Goal: Task Accomplishment & Management: Use online tool/utility

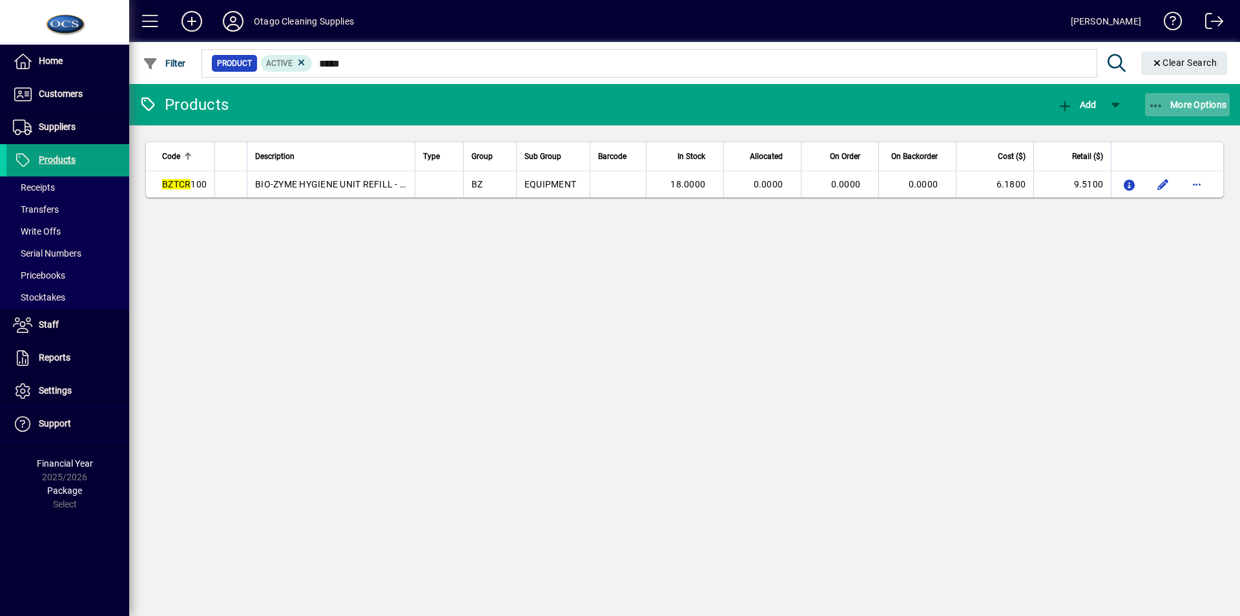
click at [1174, 105] on span "More Options" at bounding box center [1188, 104] width 79 height 10
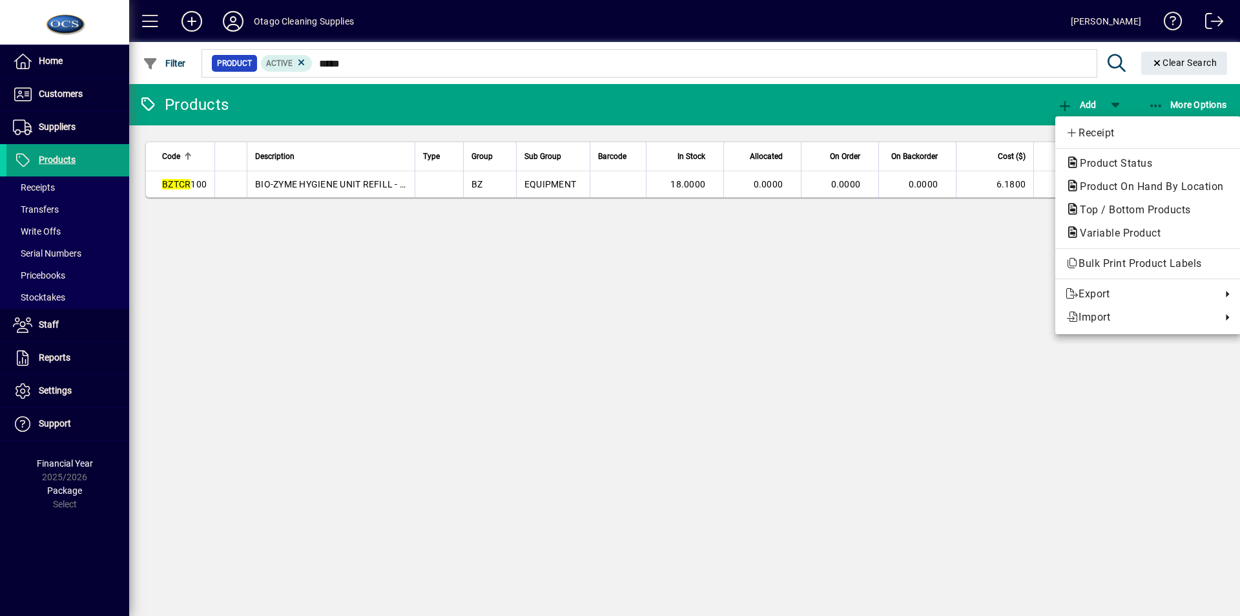
click at [68, 96] on div at bounding box center [620, 308] width 1240 height 616
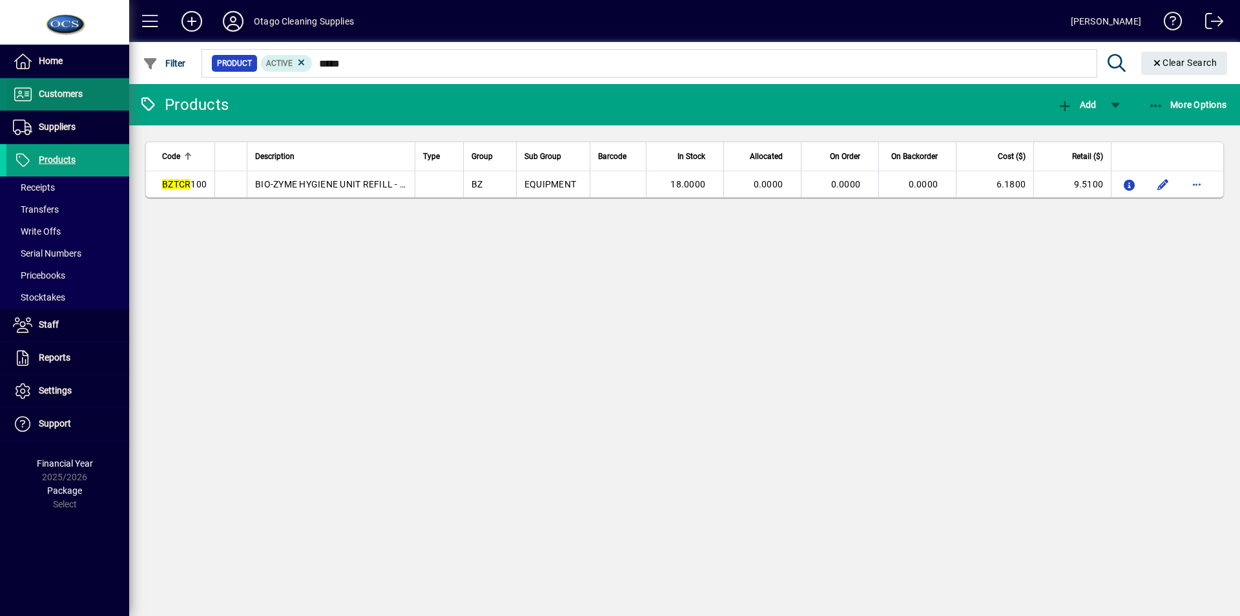
click at [68, 96] on span "Customers" at bounding box center [61, 94] width 44 height 10
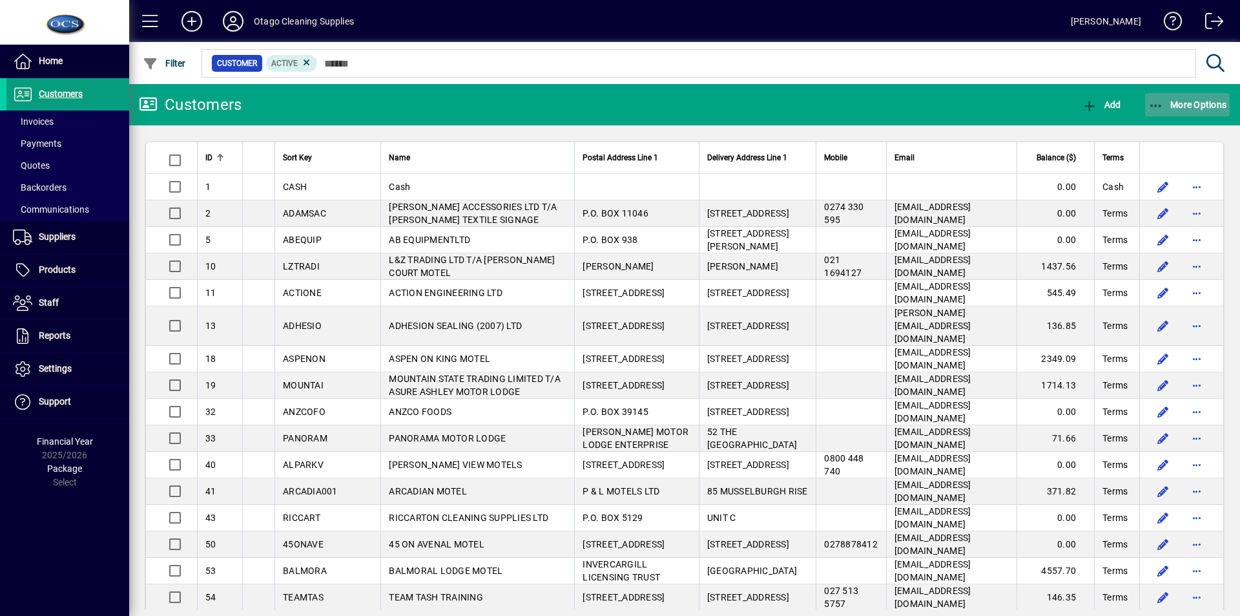
click at [1184, 98] on span "button" at bounding box center [1187, 104] width 85 height 31
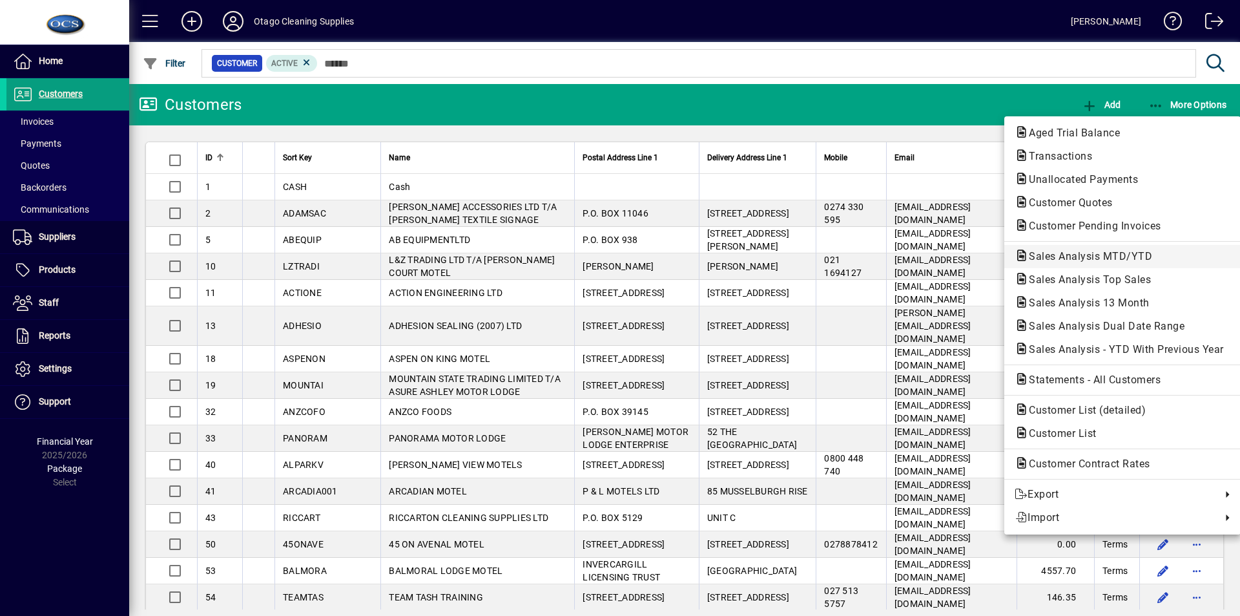
click at [1112, 252] on span "Sales Analysis MTD/YTD" at bounding box center [1087, 256] width 144 height 12
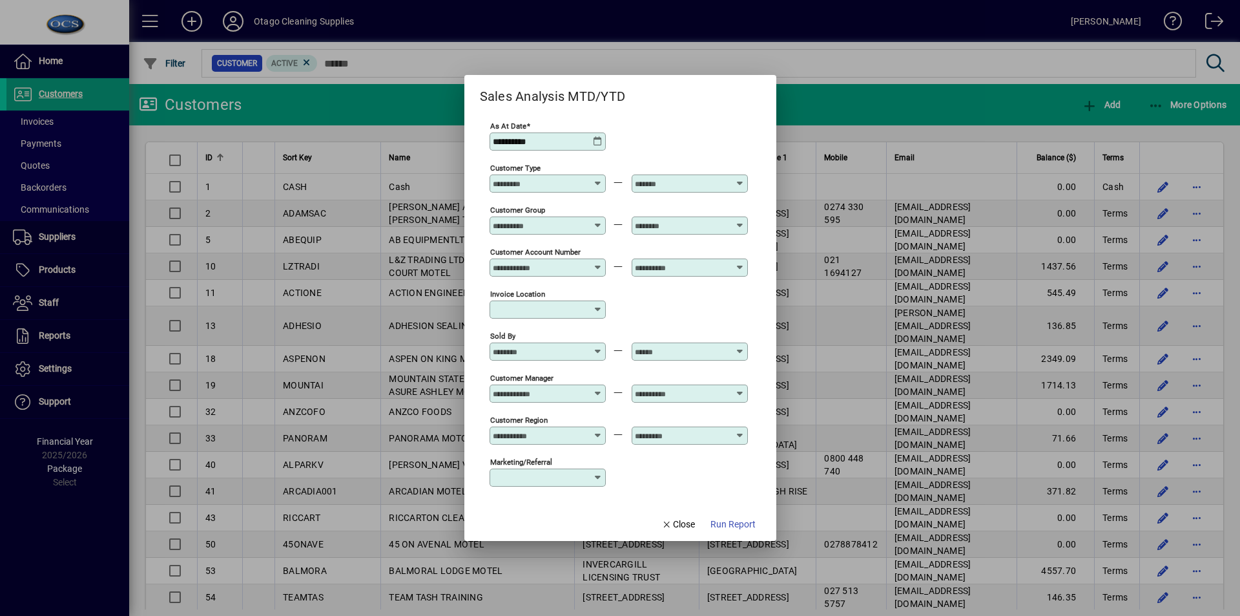
click at [600, 346] on icon at bounding box center [599, 346] width 10 height 0
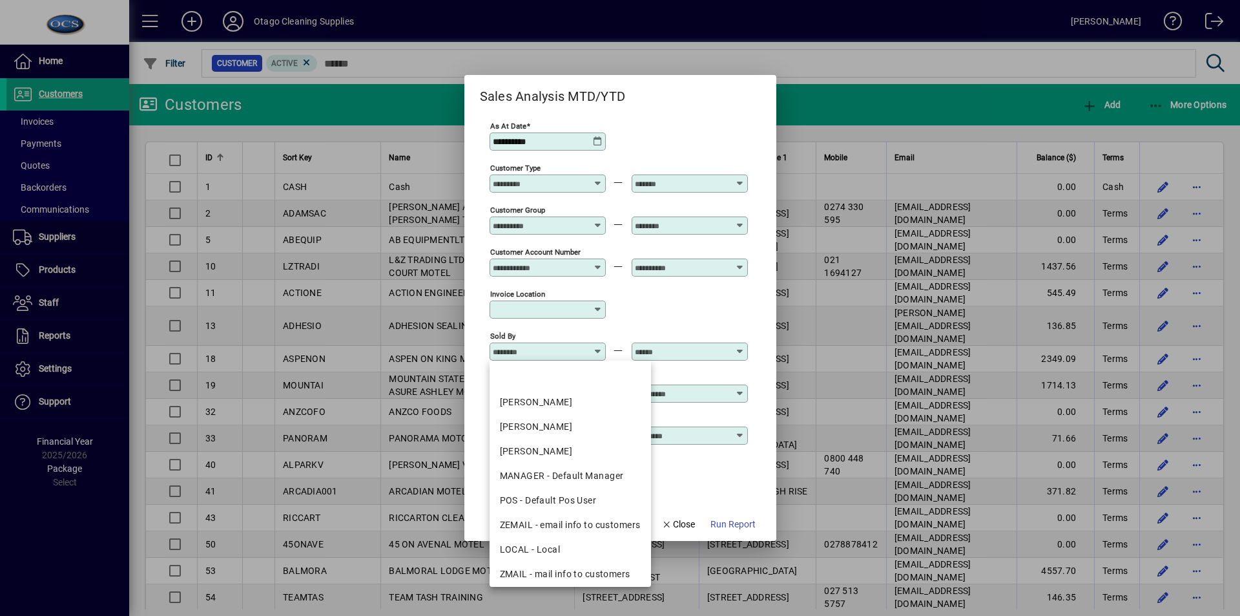
drag, startPoint x: 586, startPoint y: 421, endPoint x: 618, endPoint y: 411, distance: 33.9
click at [587, 422] on div "[PERSON_NAME]" at bounding box center [570, 427] width 141 height 14
type input "**********"
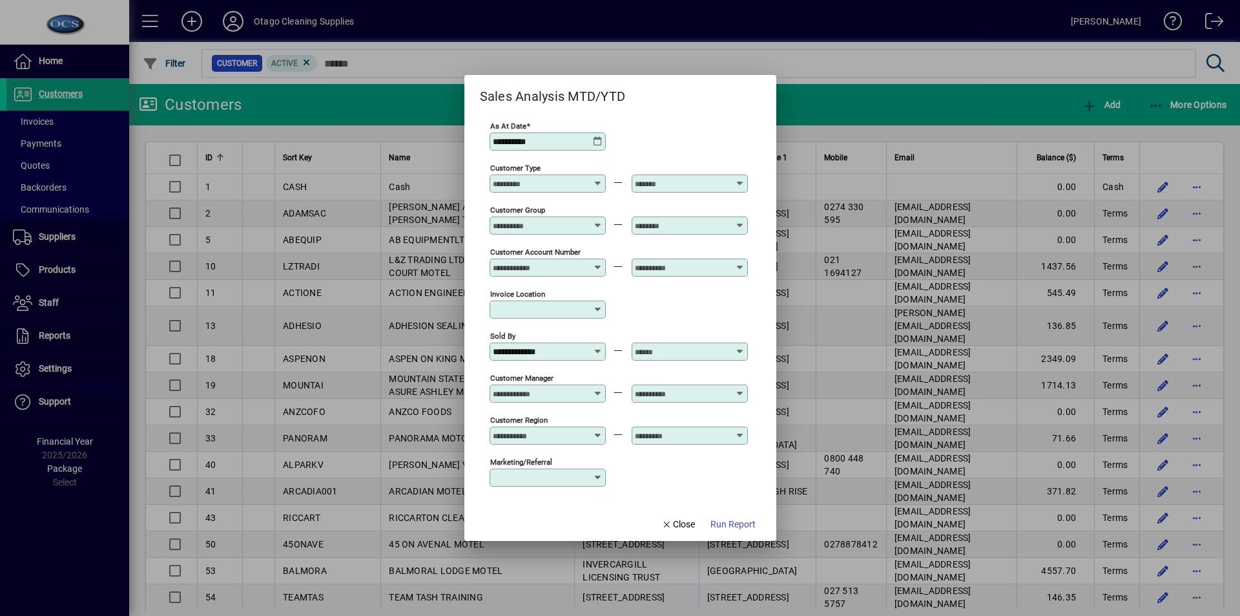
click at [740, 355] on div at bounding box center [691, 351] width 112 height 10
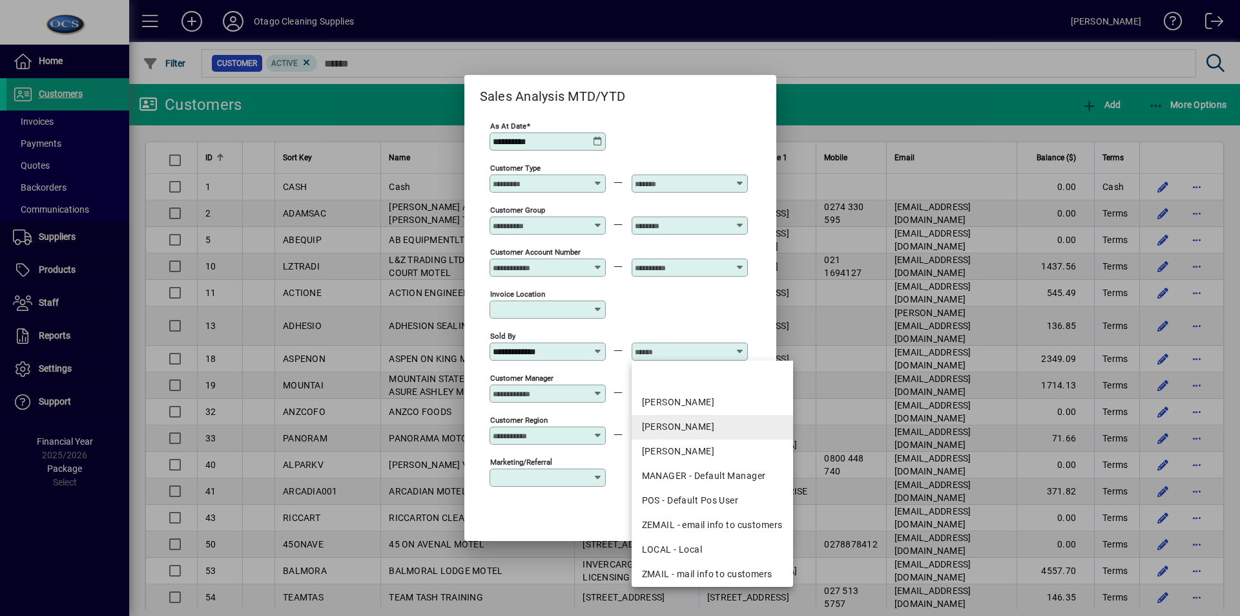
click at [694, 423] on div "[PERSON_NAME]" at bounding box center [712, 427] width 141 height 14
type input "**********"
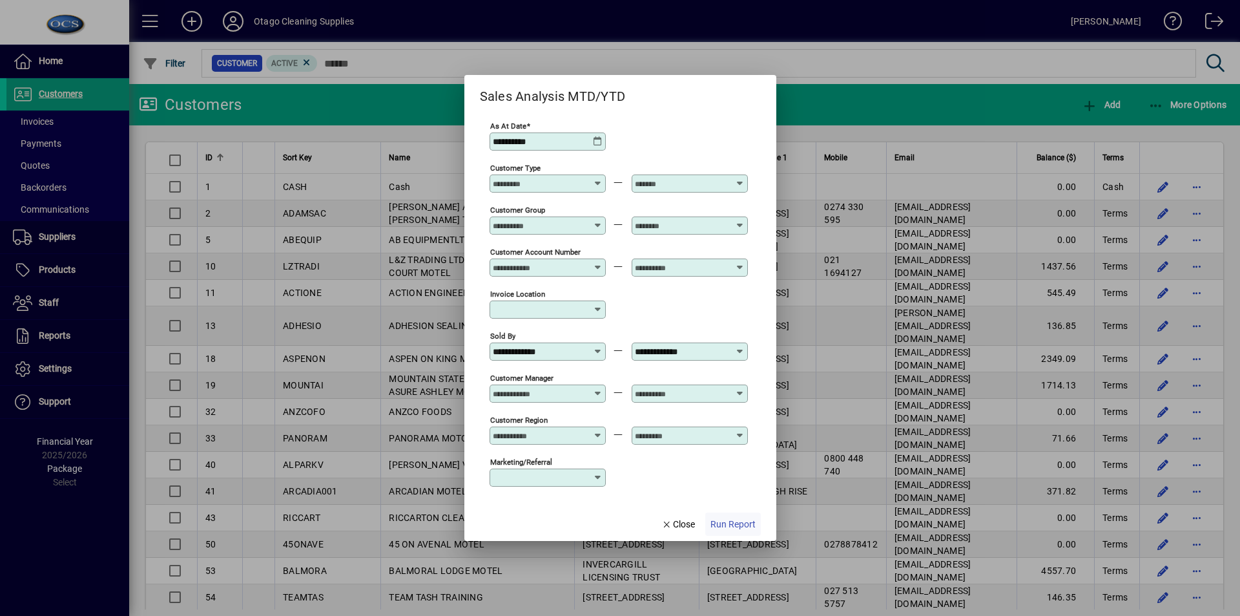
click at [730, 527] on span "Run Report" at bounding box center [733, 524] width 45 height 14
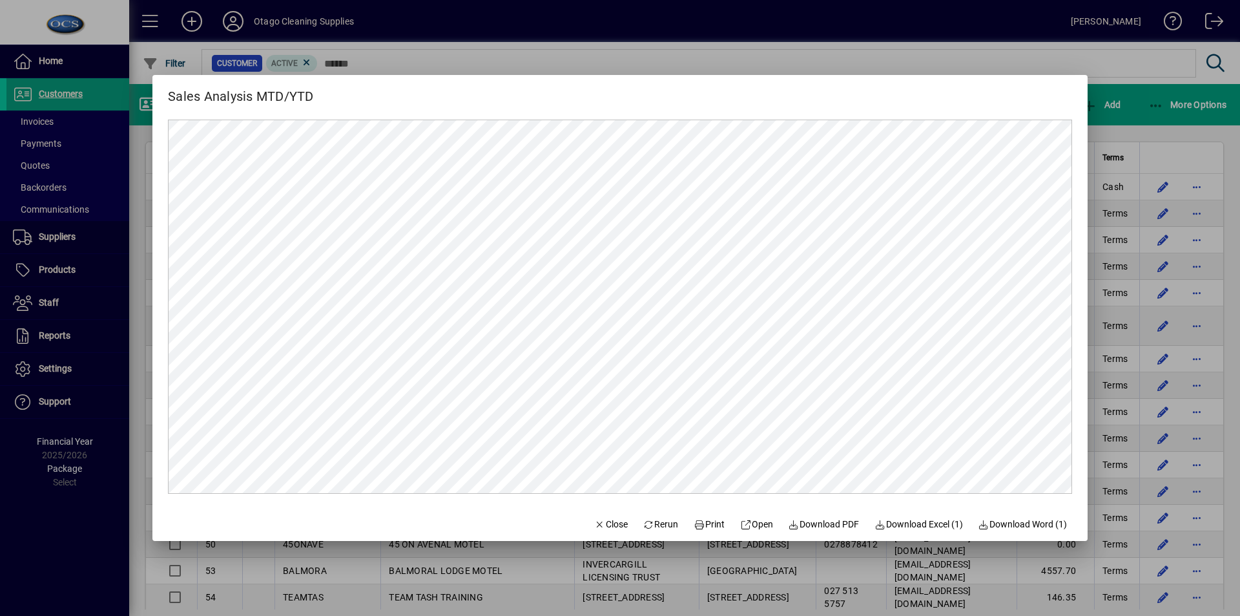
click at [1096, 107] on div at bounding box center [620, 308] width 1240 height 616
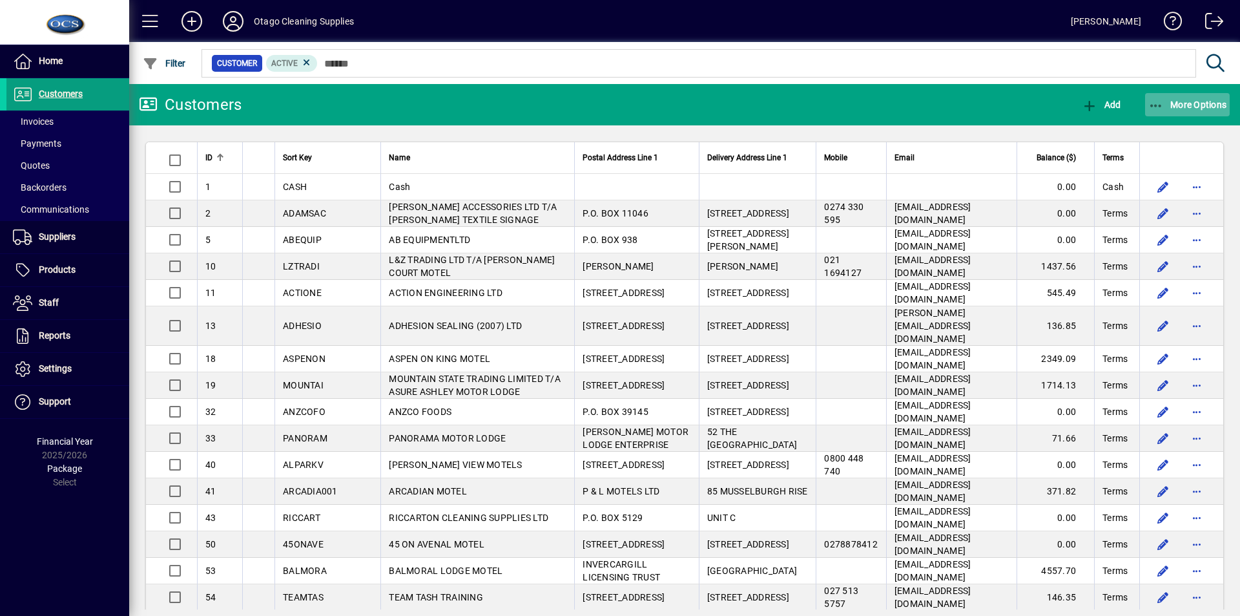
click at [1204, 101] on span "More Options" at bounding box center [1188, 104] width 79 height 10
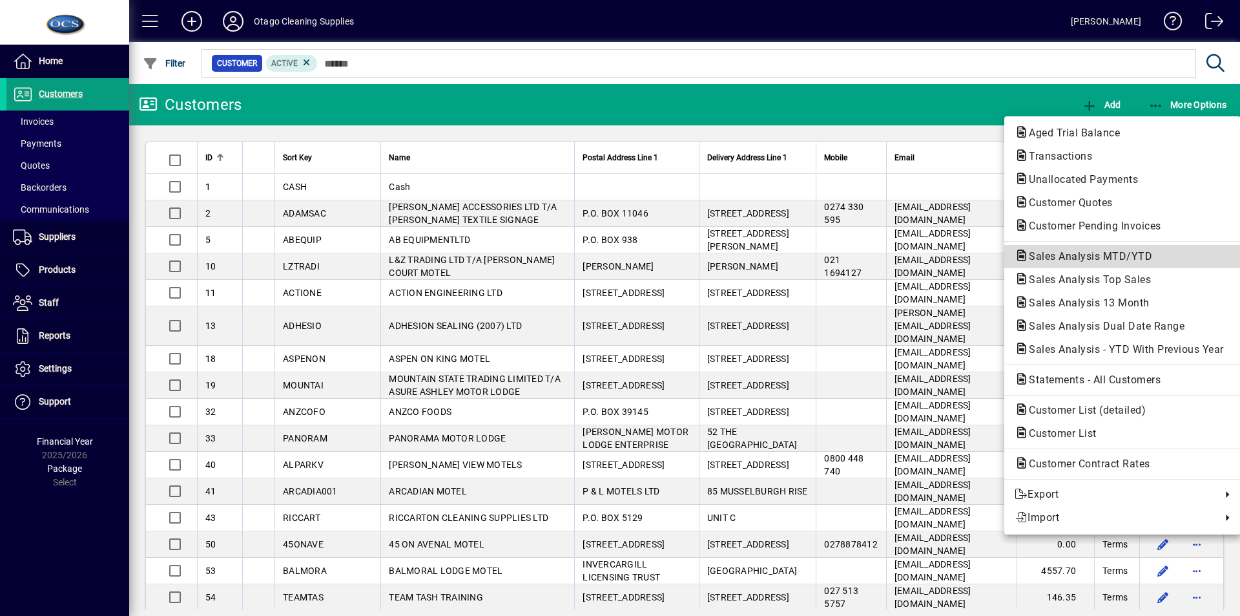
click at [1144, 261] on span "Sales Analysis MTD/YTD" at bounding box center [1087, 256] width 144 height 12
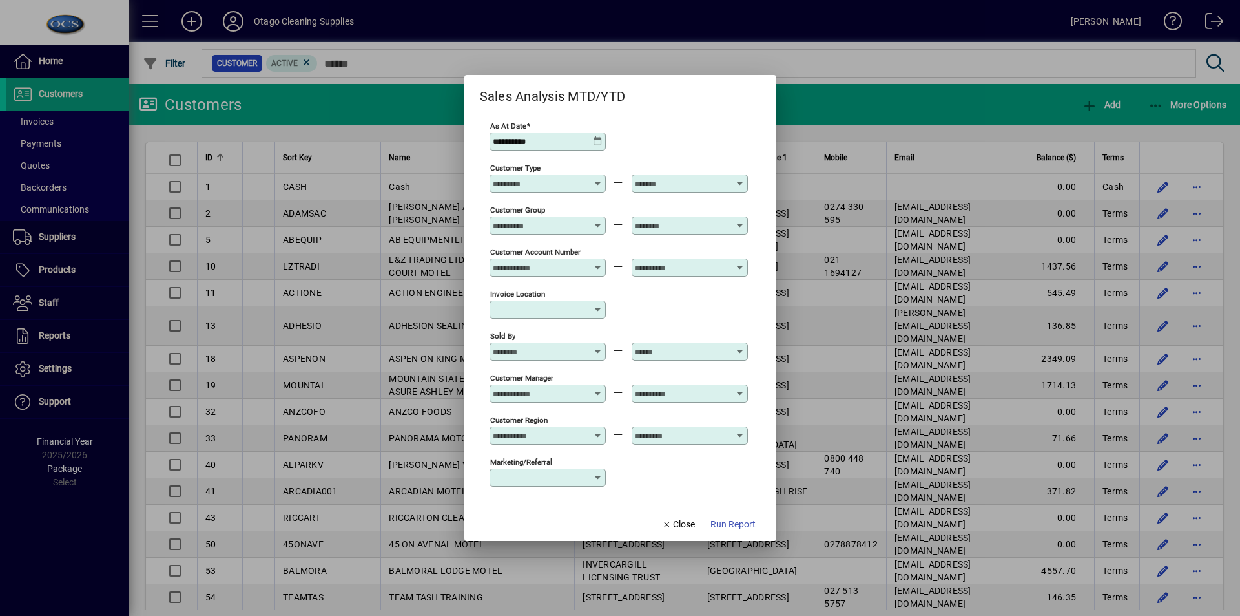
click at [601, 346] on icon at bounding box center [599, 346] width 10 height 0
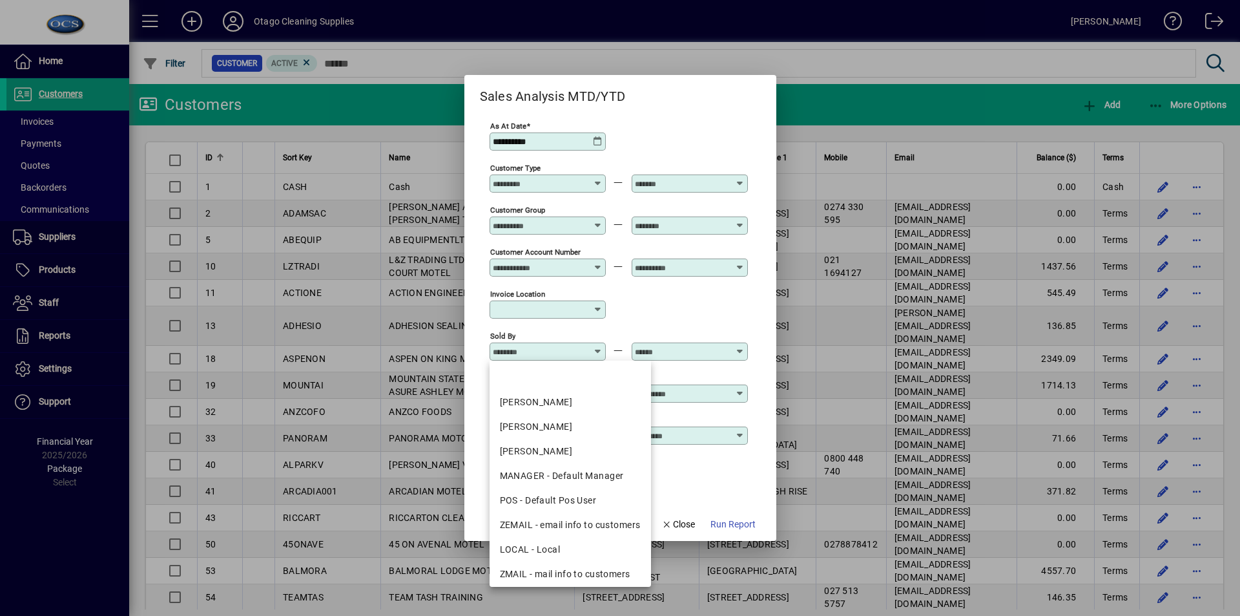
click at [579, 407] on div "[PERSON_NAME]" at bounding box center [570, 402] width 141 height 14
type input "**********"
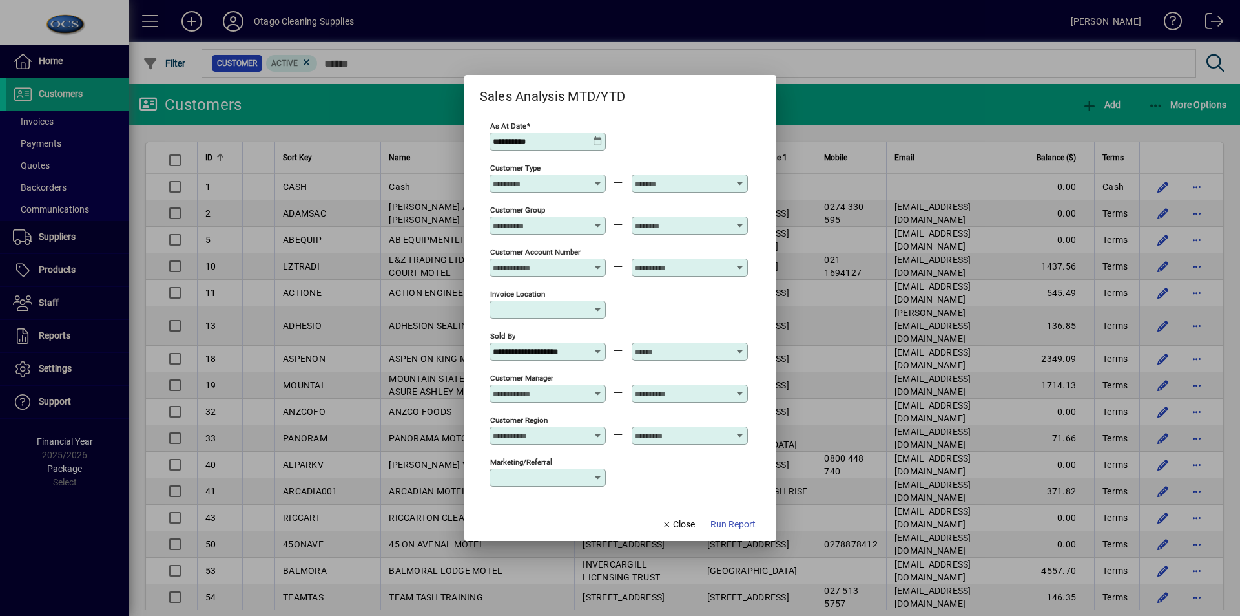
click at [740, 346] on icon at bounding box center [741, 346] width 10 height 0
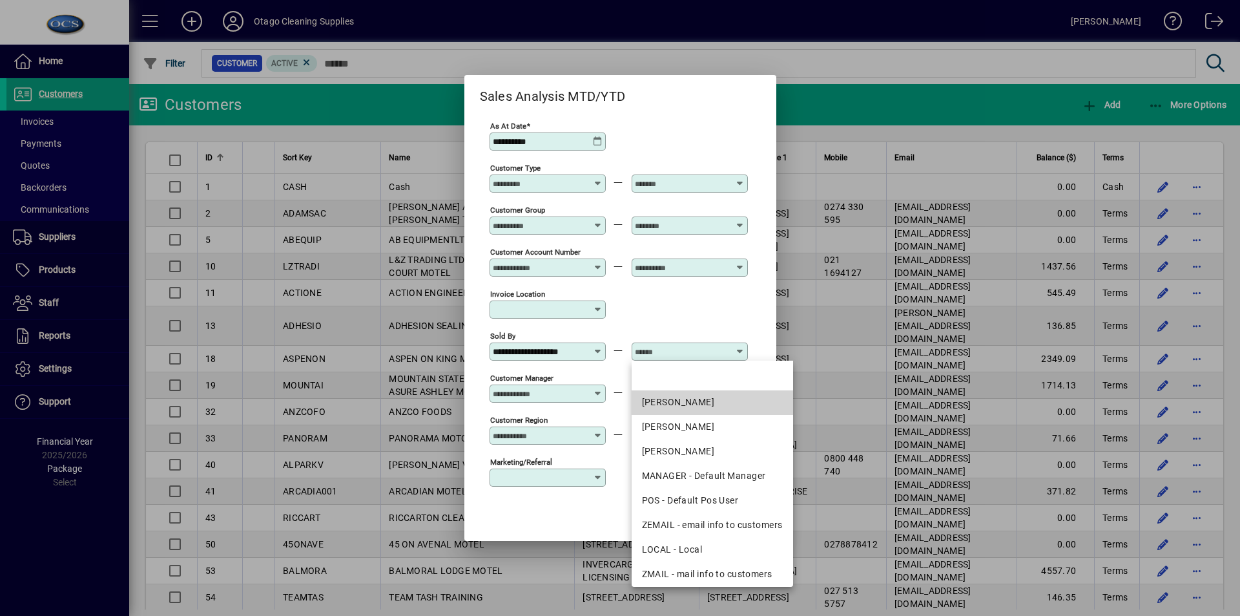
click at [691, 399] on div "[PERSON_NAME]" at bounding box center [712, 402] width 141 height 14
type input "**********"
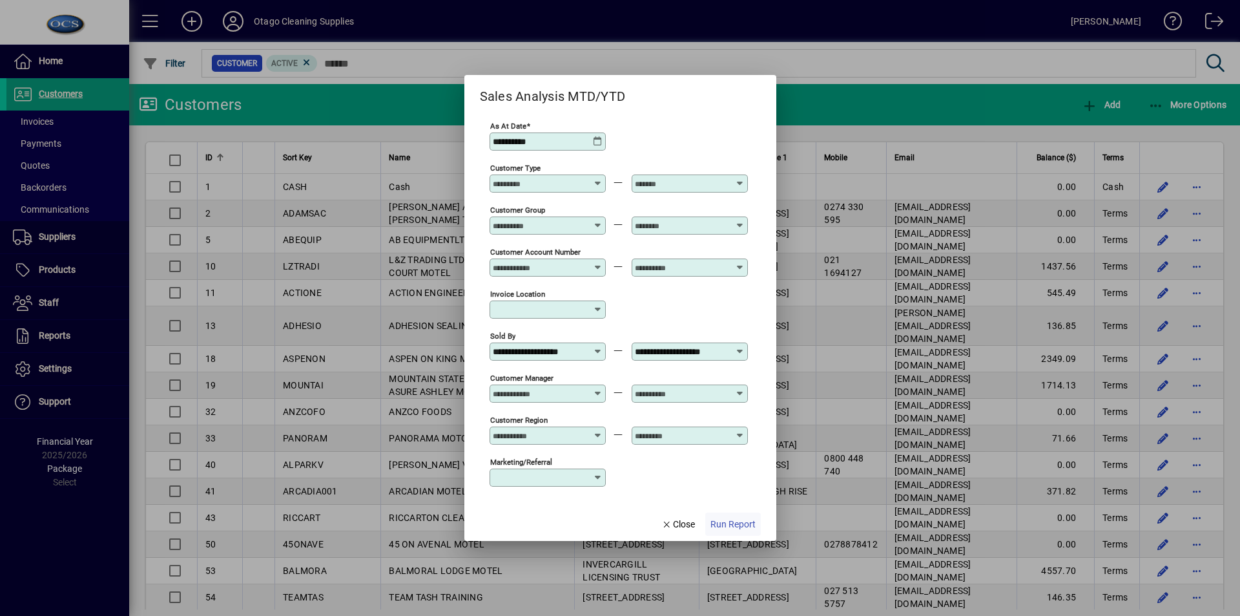
click at [737, 525] on span "Run Report" at bounding box center [733, 524] width 45 height 14
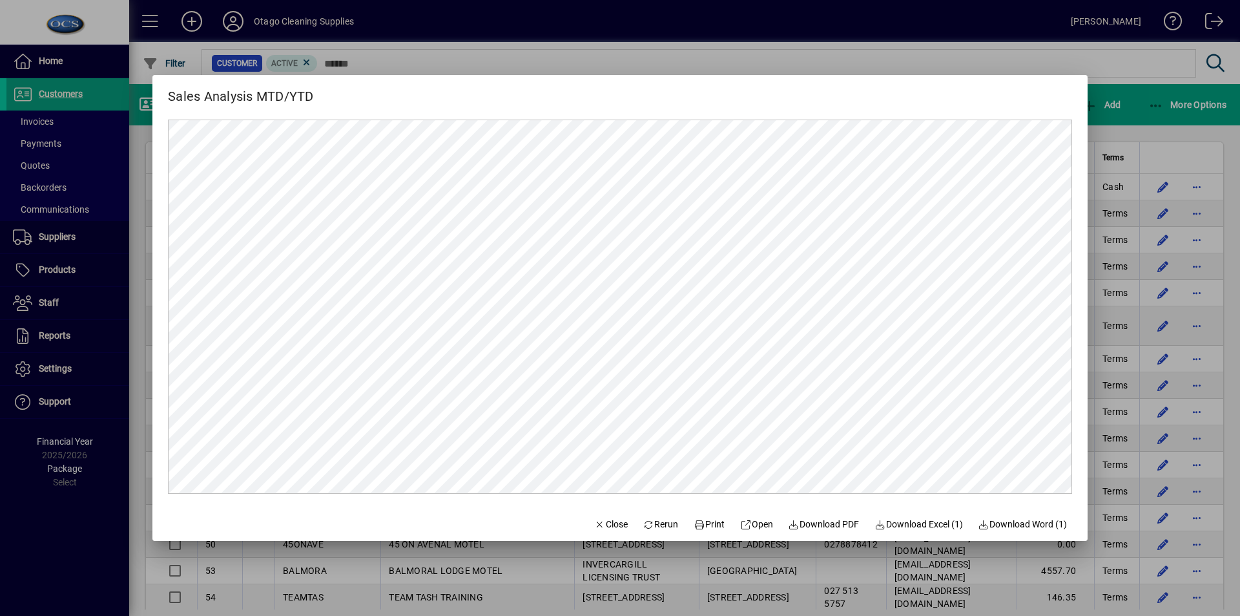
click at [1137, 125] on div at bounding box center [620, 308] width 1240 height 616
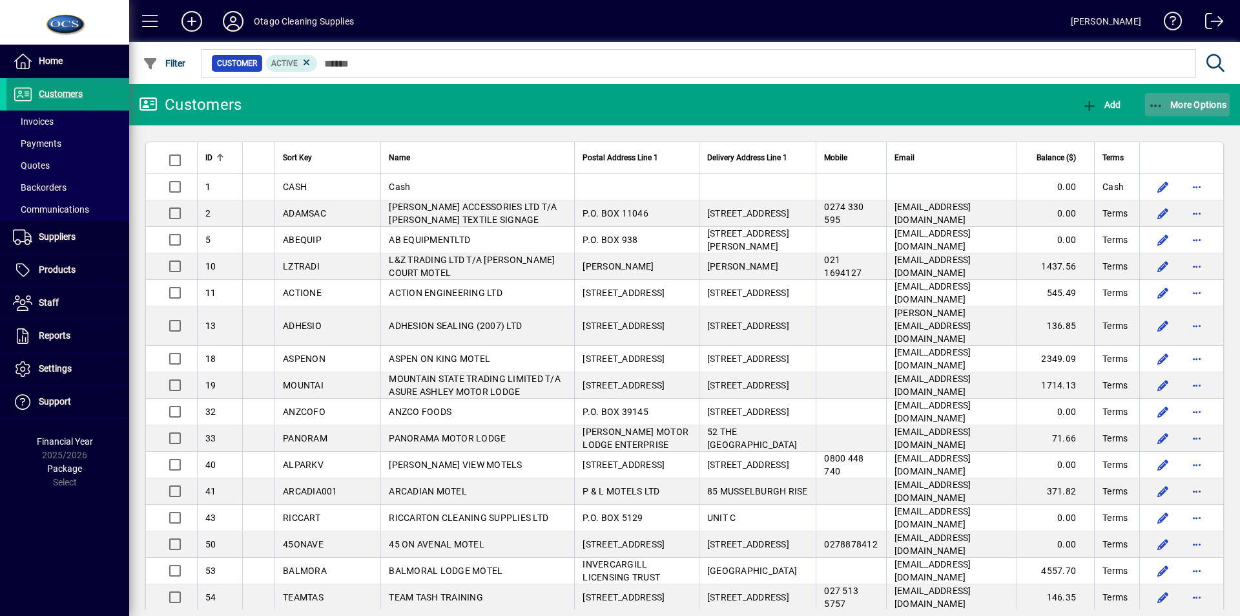
click at [1191, 100] on span "More Options" at bounding box center [1188, 104] width 79 height 10
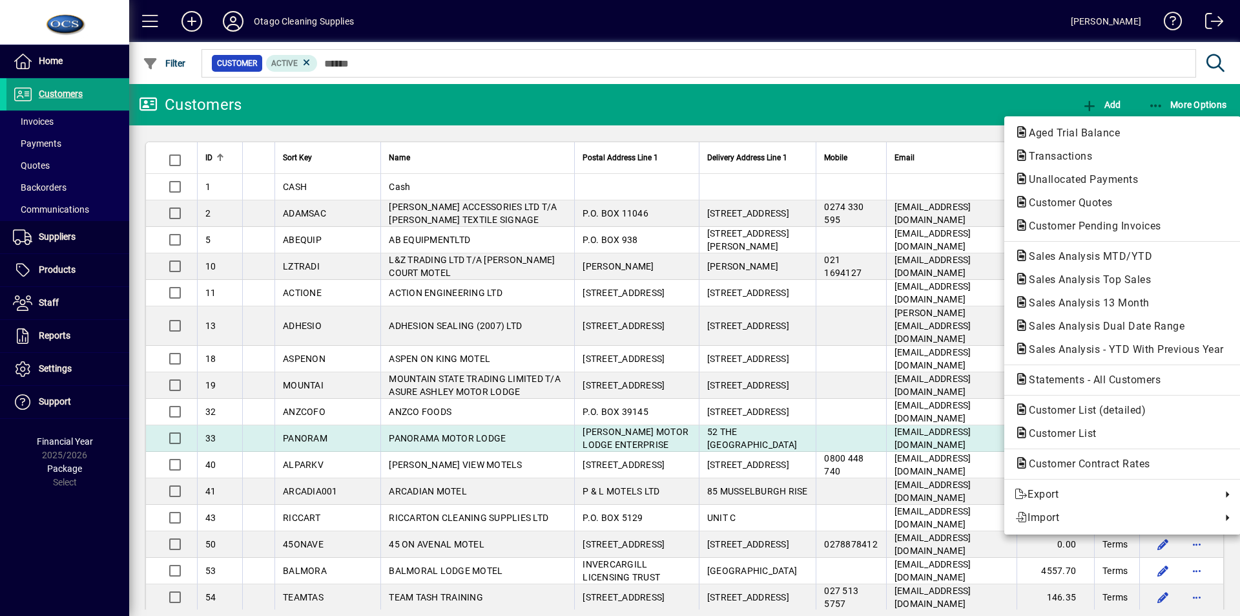
click at [1074, 413] on span "Customer List (detailed)" at bounding box center [1084, 410] width 138 height 12
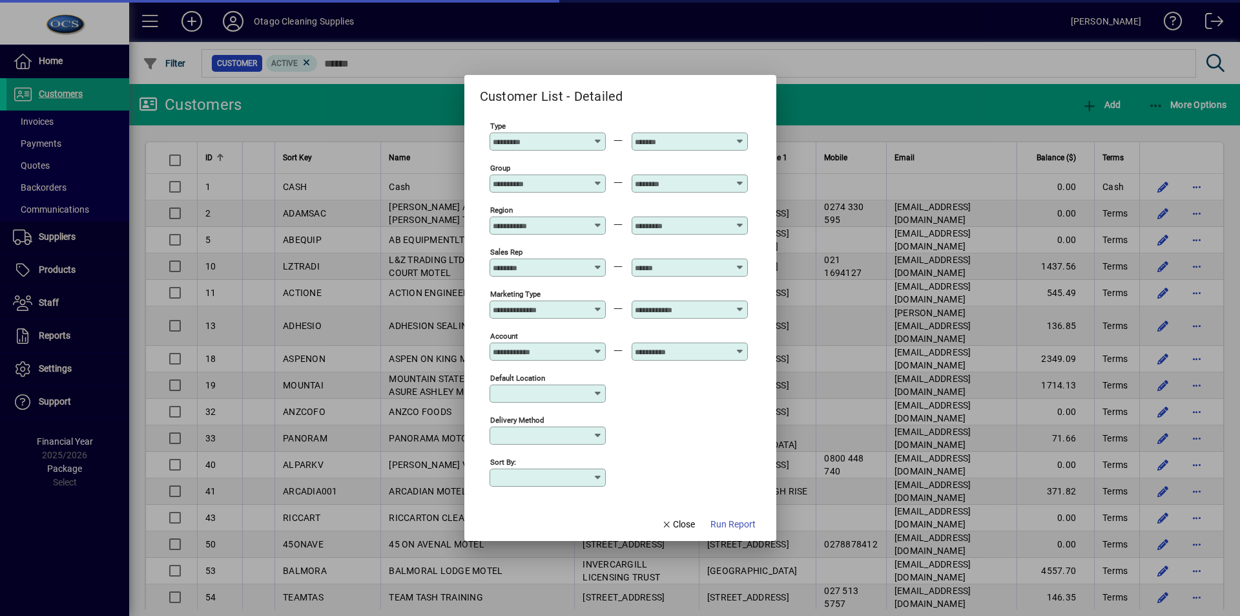
type input "*******"
click at [601, 262] on icon at bounding box center [599, 262] width 10 height 0
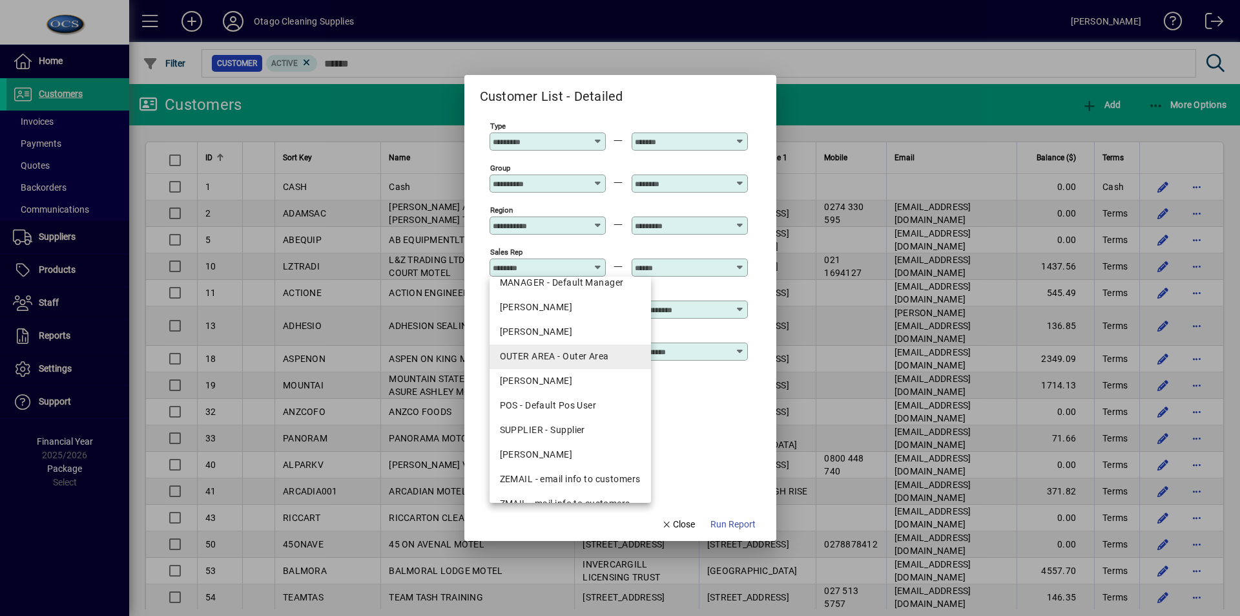
scroll to position [128, 0]
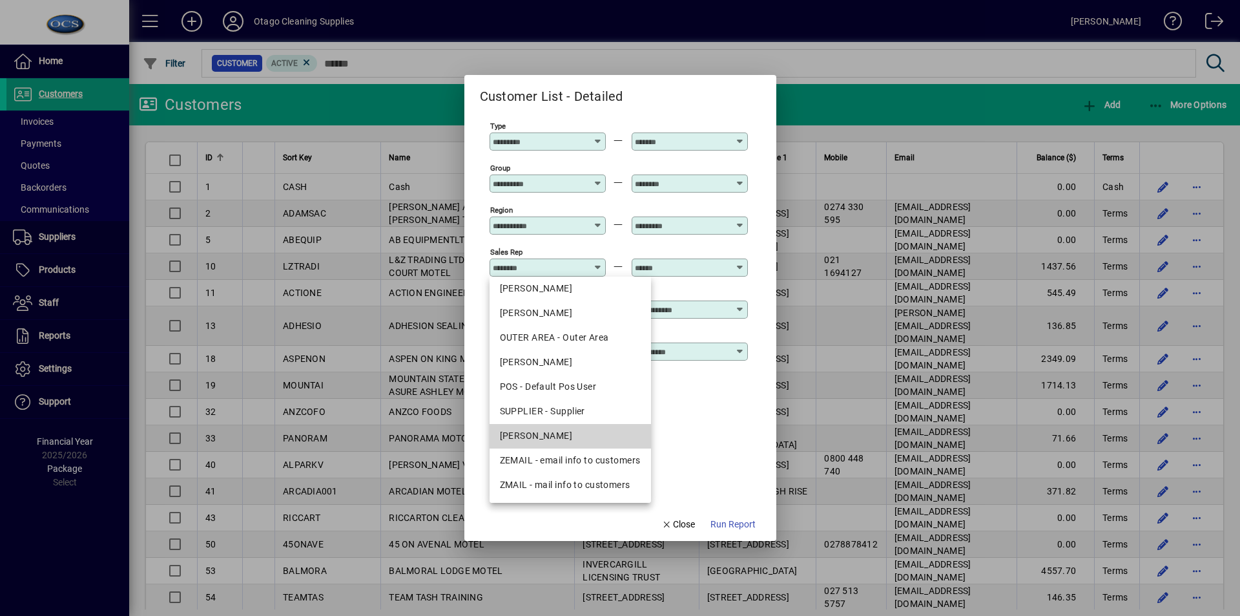
click at [576, 426] on mat-option "[PERSON_NAME]" at bounding box center [571, 436] width 162 height 25
type input "**********"
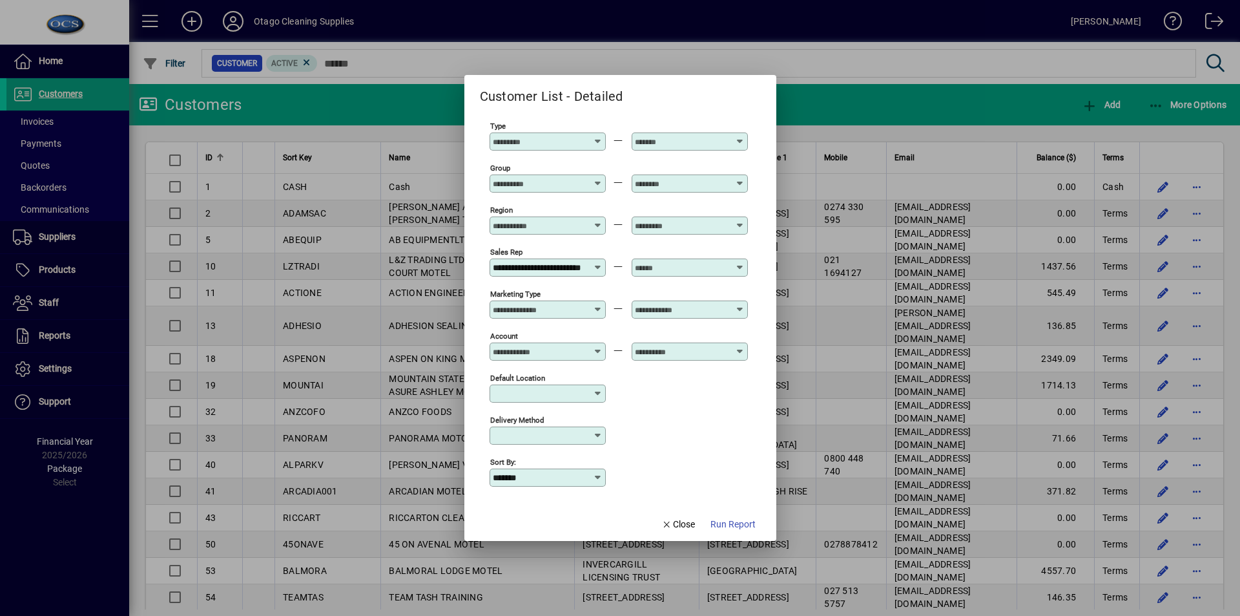
click at [742, 262] on icon at bounding box center [741, 262] width 10 height 0
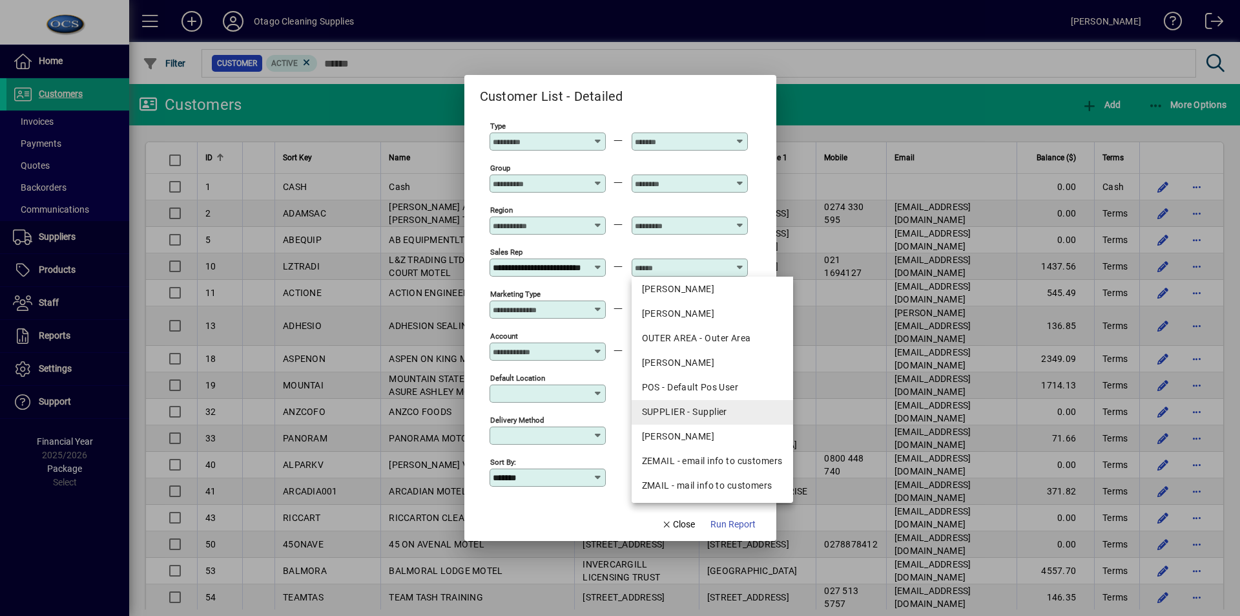
scroll to position [128, 0]
click at [685, 431] on div "[PERSON_NAME]" at bounding box center [712, 436] width 141 height 14
type input "**********"
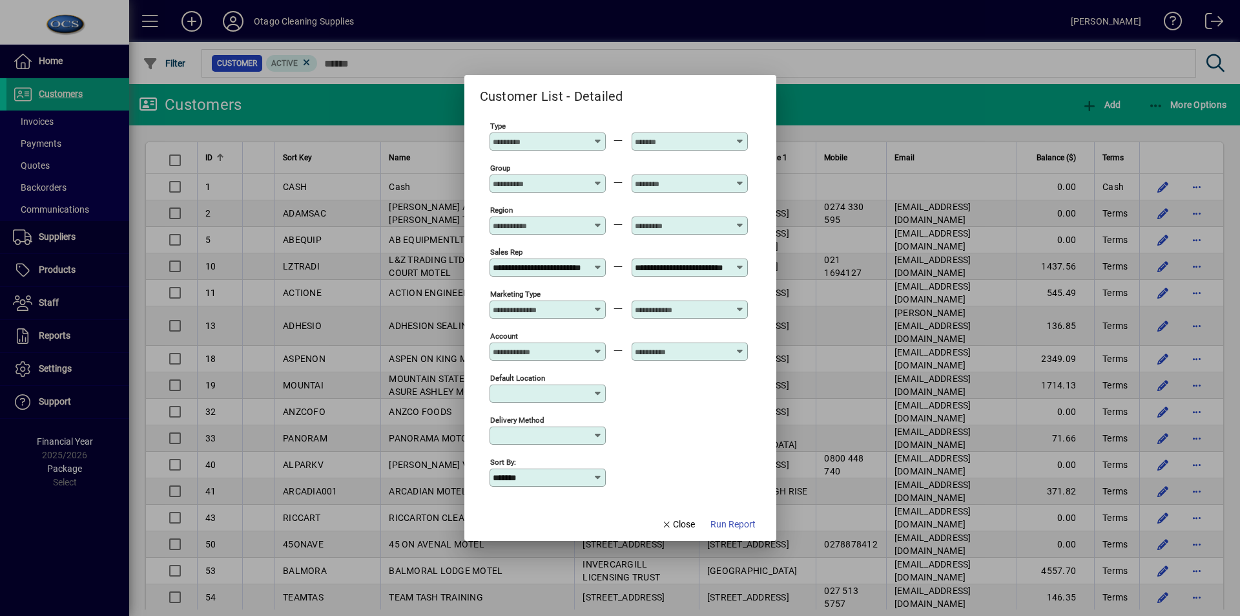
scroll to position [0, 32]
click at [725, 529] on span "Run Report" at bounding box center [733, 524] width 45 height 14
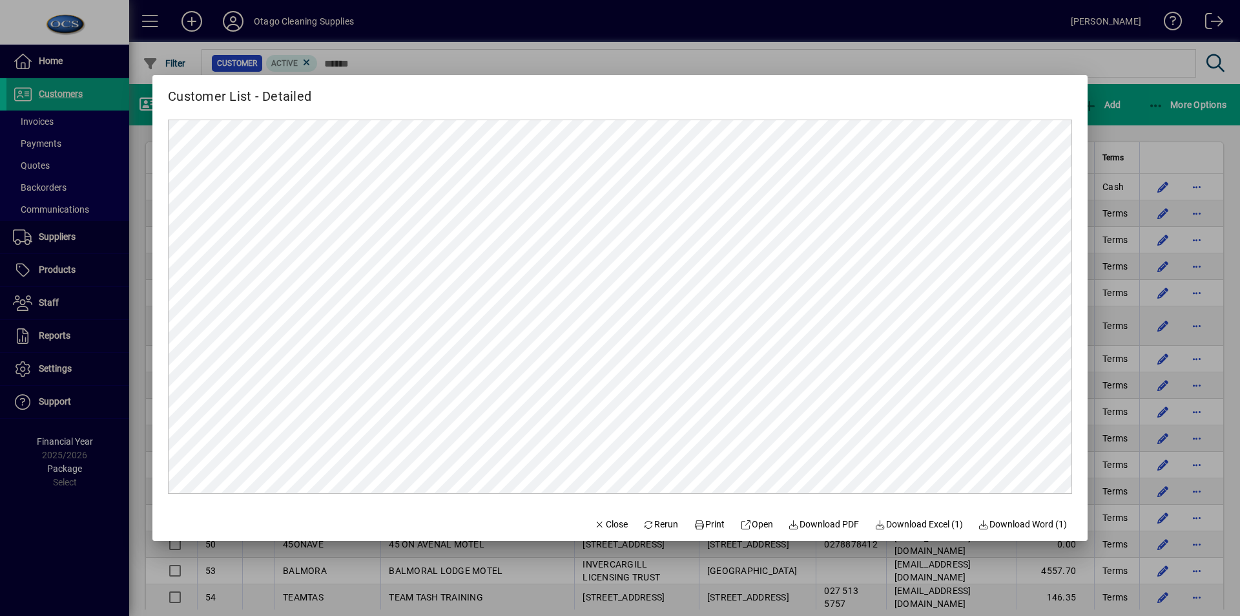
scroll to position [0, 0]
click at [600, 532] on span "button" at bounding box center [611, 523] width 44 height 31
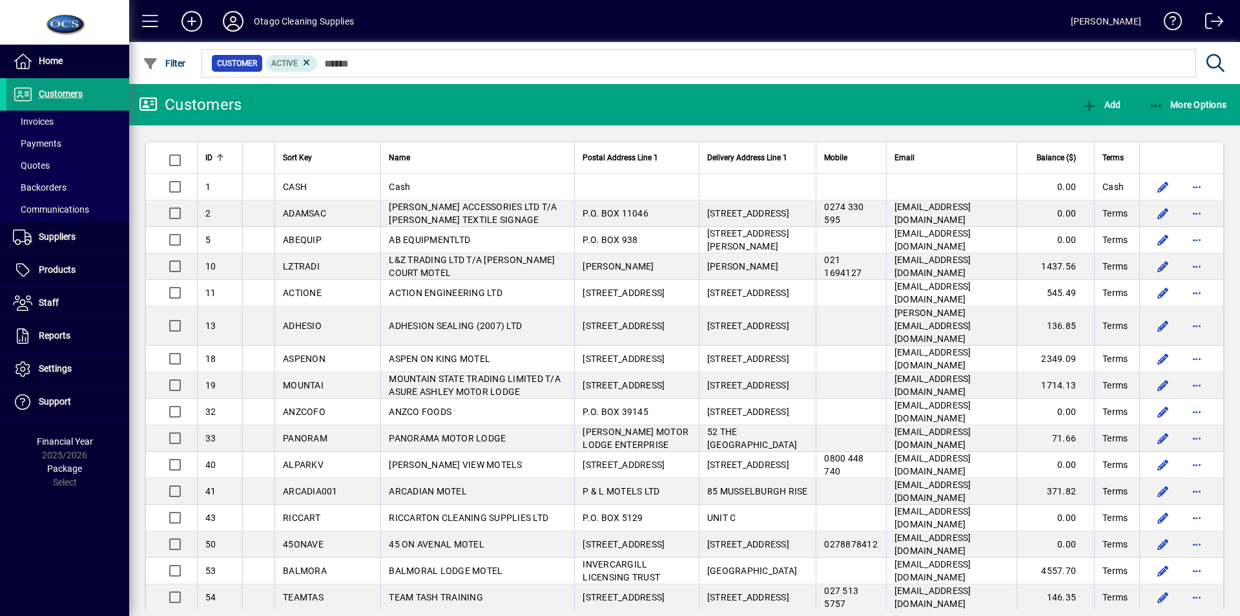
click at [220, 22] on span at bounding box center [233, 21] width 41 height 31
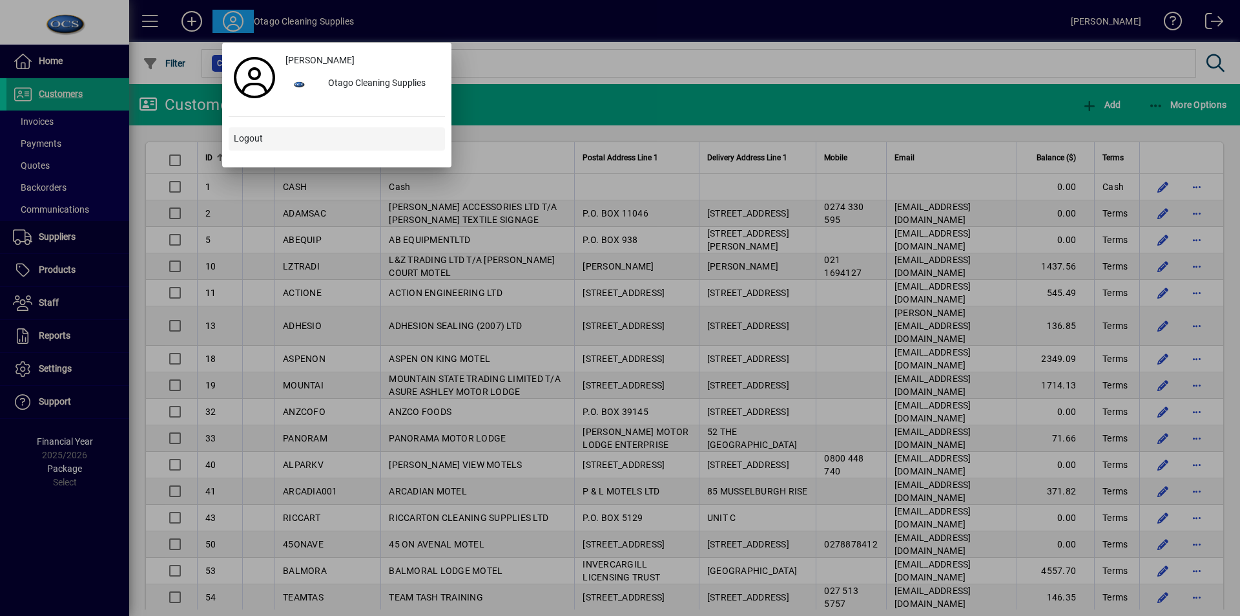
click at [248, 140] on span "Logout" at bounding box center [248, 139] width 29 height 14
